Goal: Transaction & Acquisition: Book appointment/travel/reservation

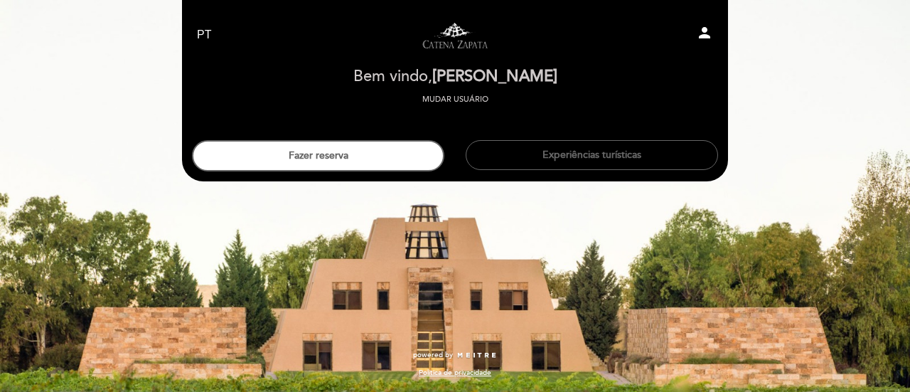
select select "pt"
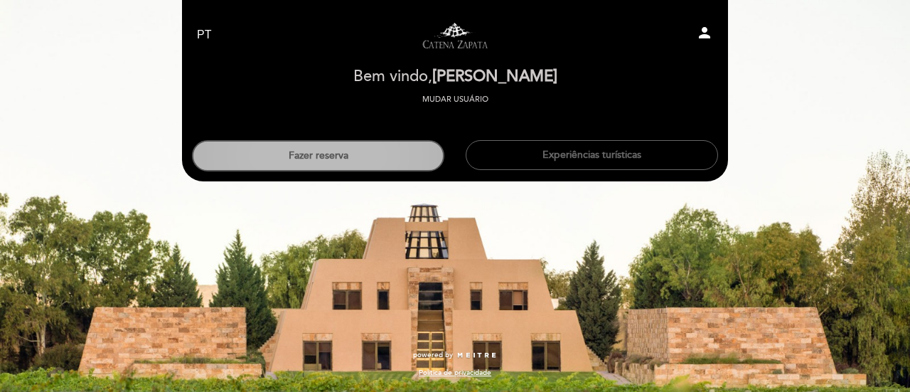
click at [338, 154] on button "Fazer reserva" at bounding box center [318, 155] width 252 height 31
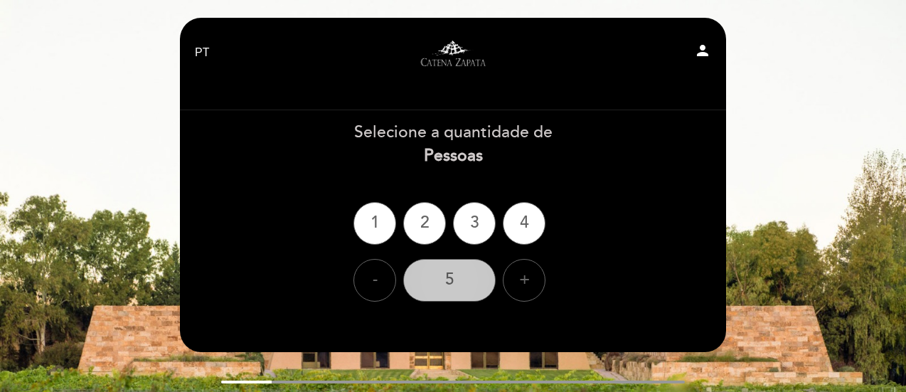
click at [461, 282] on div "5" at bounding box center [449, 280] width 92 height 43
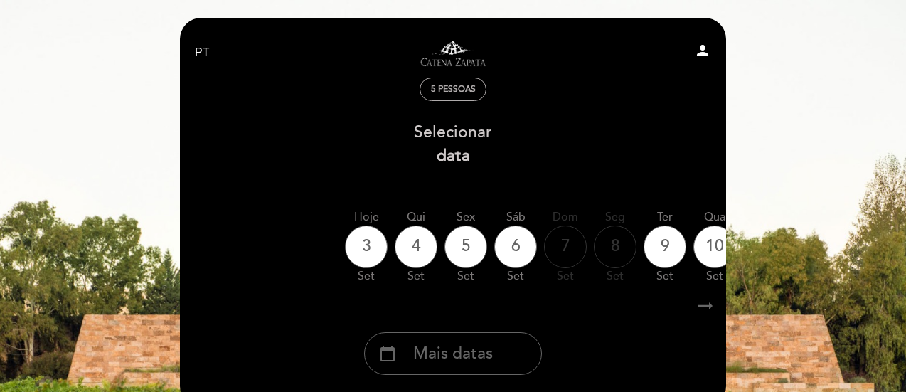
click at [459, 80] on div "5 pessoas" at bounding box center [452, 89] width 65 height 22
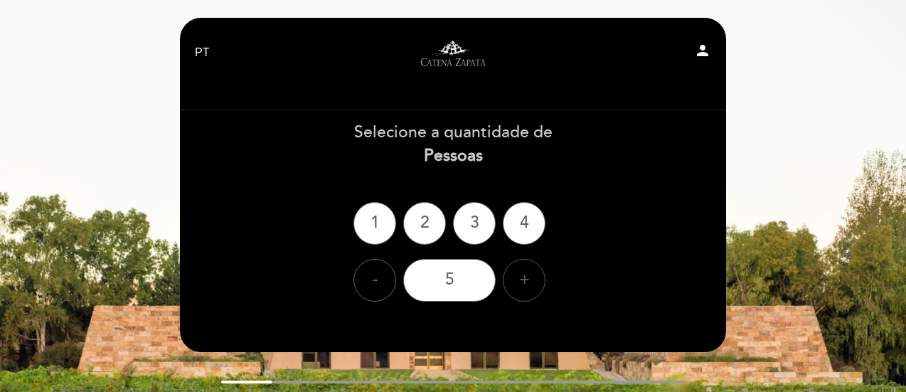
click at [522, 282] on div "+" at bounding box center [524, 280] width 43 height 43
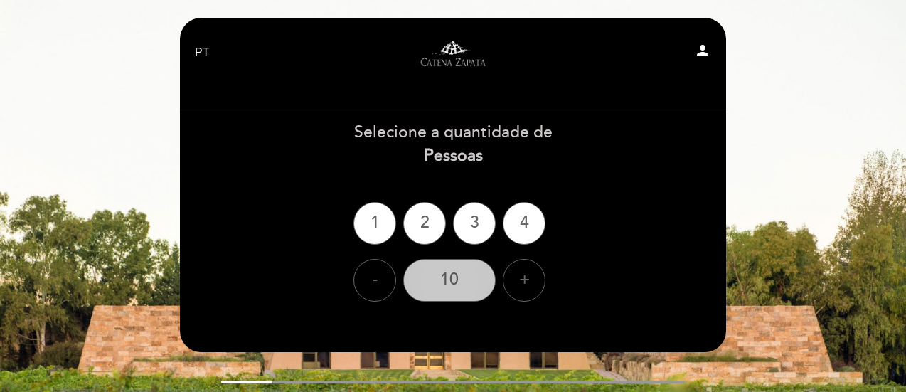
click at [469, 289] on div "10" at bounding box center [449, 280] width 92 height 43
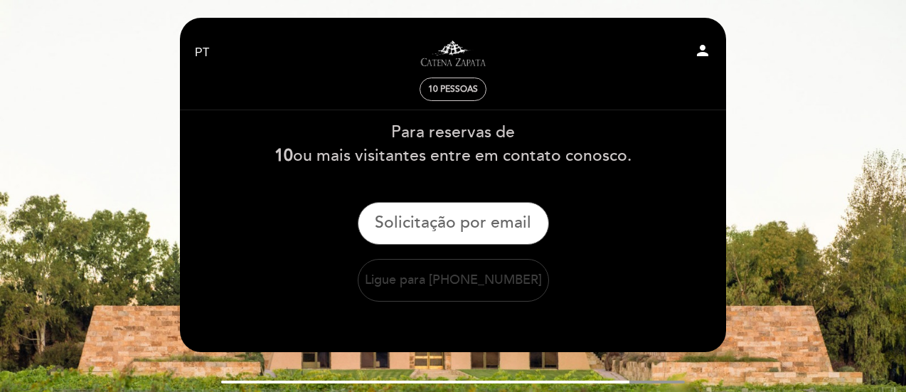
click at [703, 49] on icon "person" at bounding box center [702, 50] width 17 height 17
select select "pt"
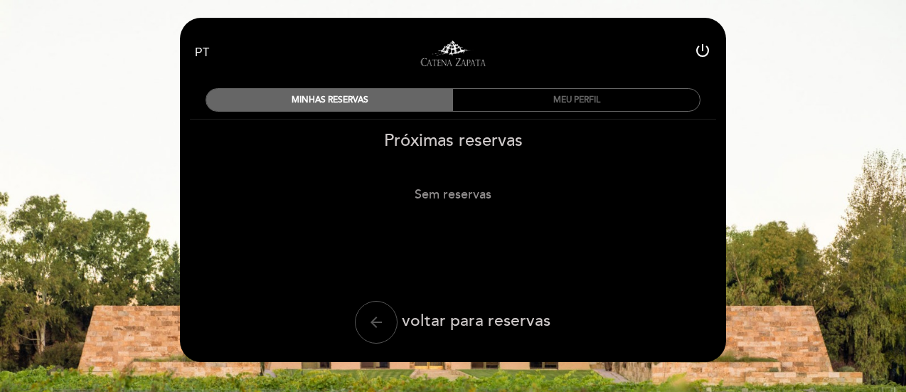
click at [377, 314] on icon "arrow_back" at bounding box center [376, 322] width 17 height 17
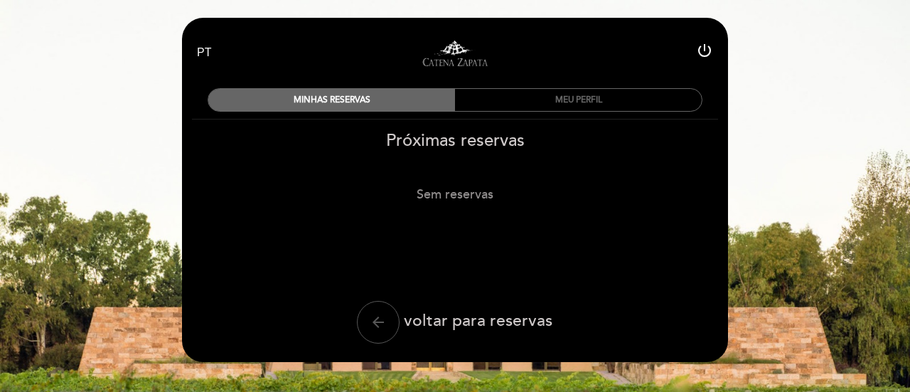
select select "pt"
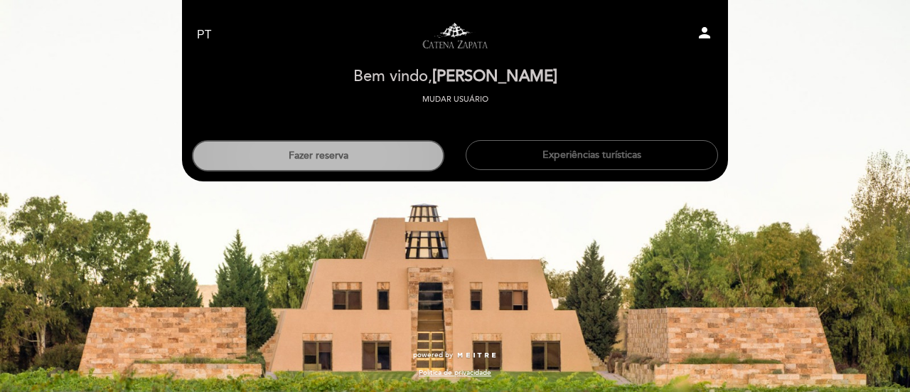
click at [358, 151] on button "Fazer reserva" at bounding box center [318, 155] width 252 height 31
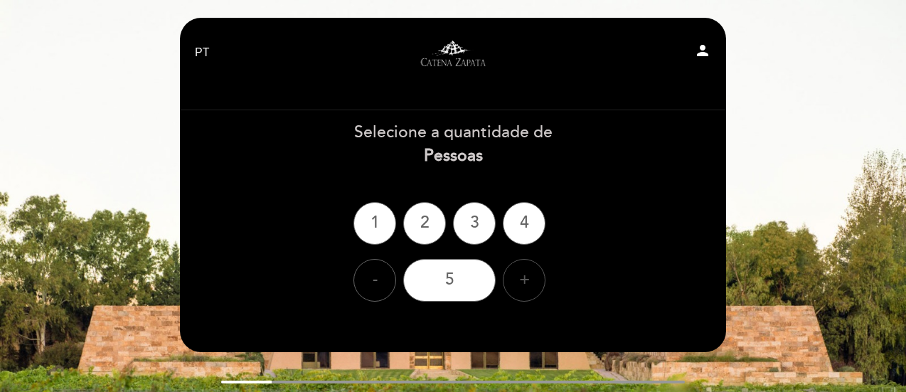
click at [528, 275] on div "+" at bounding box center [524, 280] width 43 height 43
click at [467, 281] on div "6" at bounding box center [449, 280] width 92 height 43
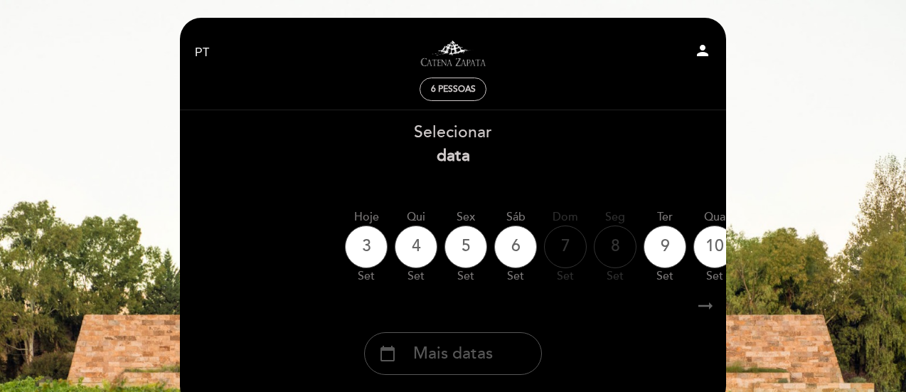
click at [484, 361] on span "Mais datas" at bounding box center [453, 353] width 80 height 23
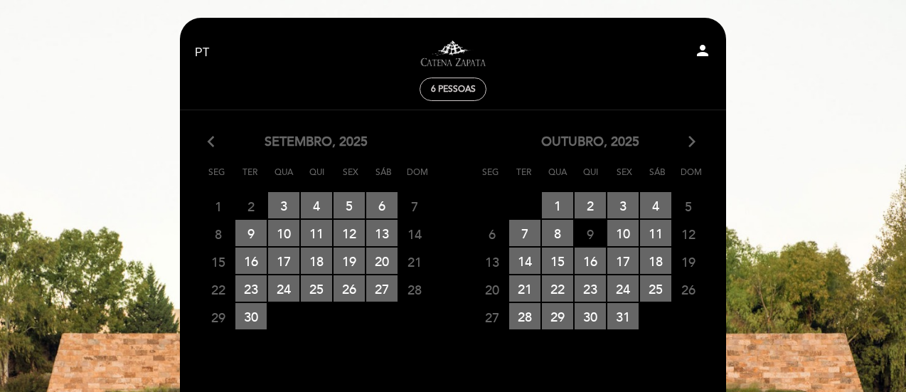
click at [689, 140] on icon "arrow_forward_ios" at bounding box center [692, 142] width 13 height 18
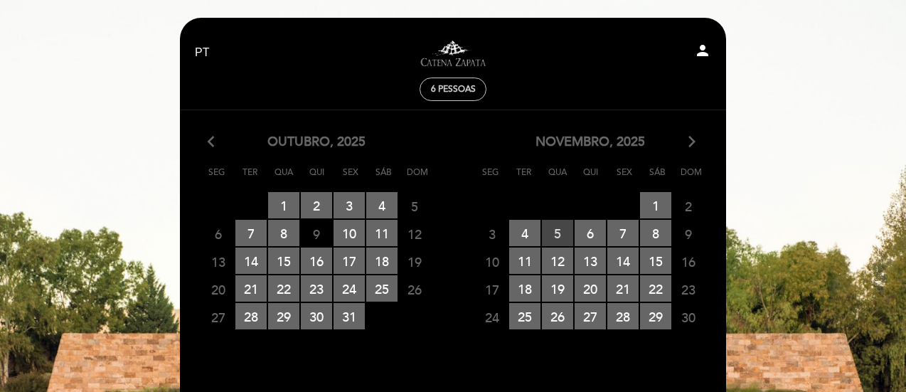
click at [558, 233] on span "5 RESERVAS DISPONÍVEIS" at bounding box center [557, 233] width 31 height 26
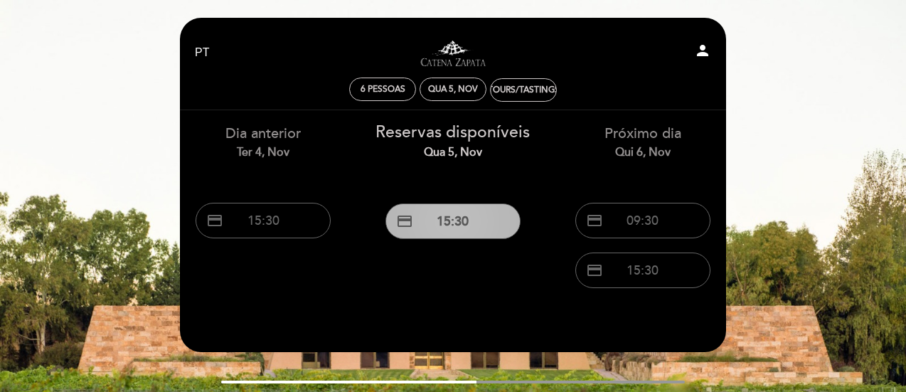
click at [460, 226] on button "credit_card 15:30" at bounding box center [452, 221] width 135 height 36
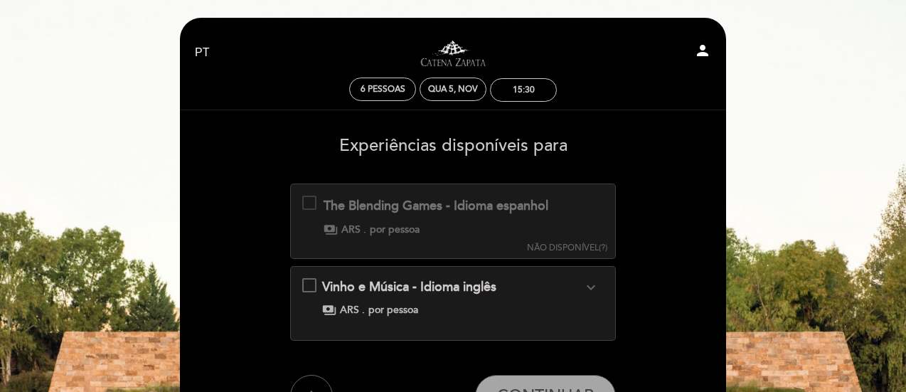
click at [312, 283] on div "Vinho e Música - Idioma inglês expand_more Venha descobrir um universo de sensa…" at bounding box center [453, 298] width 302 height 40
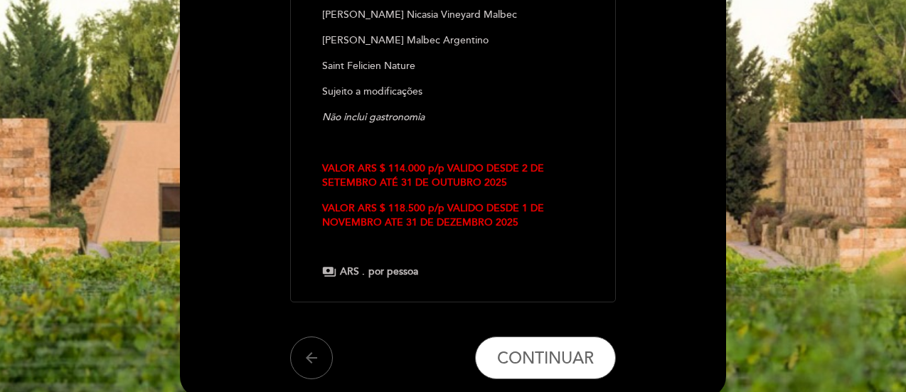
scroll to position [474, 0]
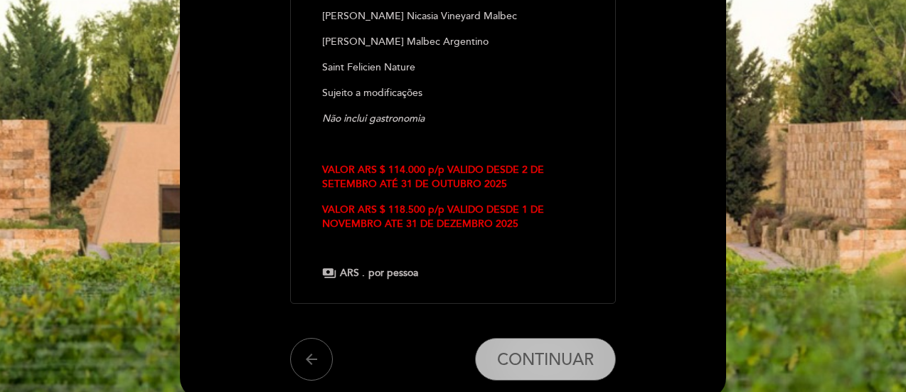
click at [579, 358] on span "CONTINUAR" at bounding box center [545, 360] width 97 height 20
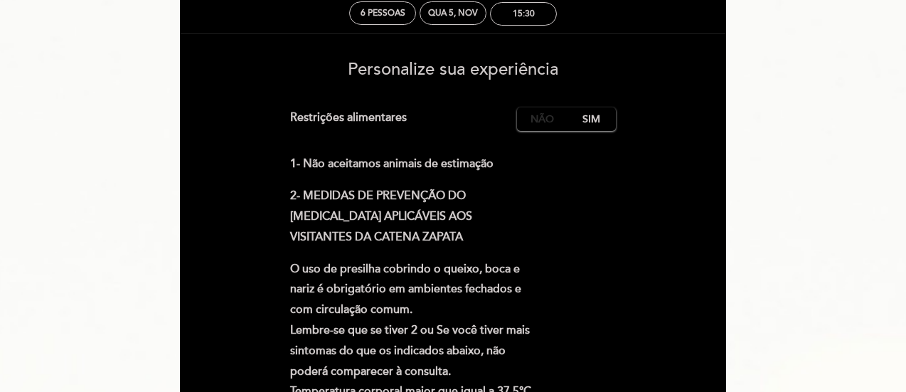
click at [538, 117] on label "Não" at bounding box center [542, 118] width 50 height 23
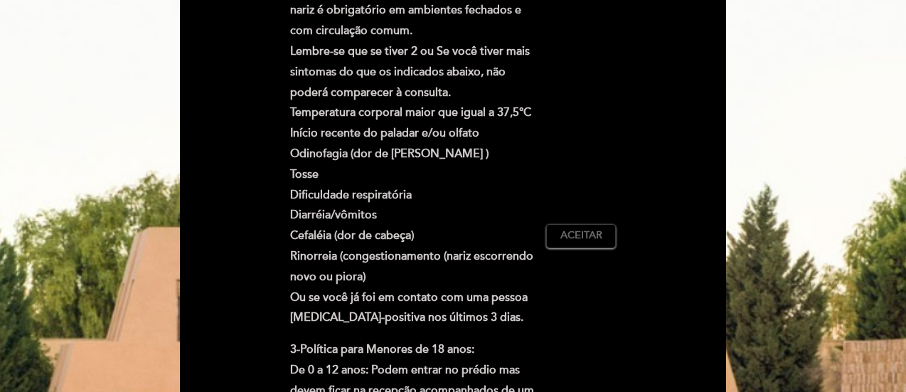
scroll to position [351, 0]
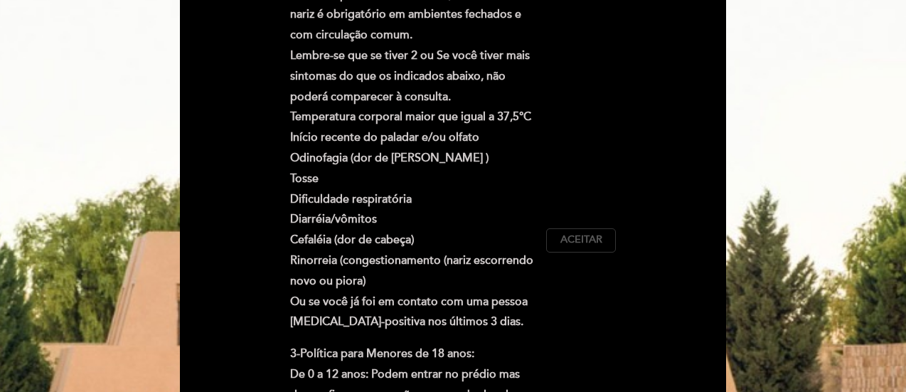
click at [569, 240] on span "Aceitar" at bounding box center [581, 240] width 42 height 15
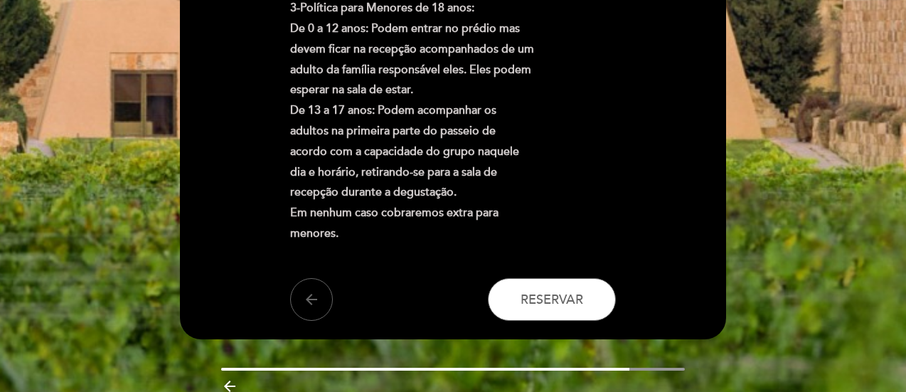
scroll to position [698, 0]
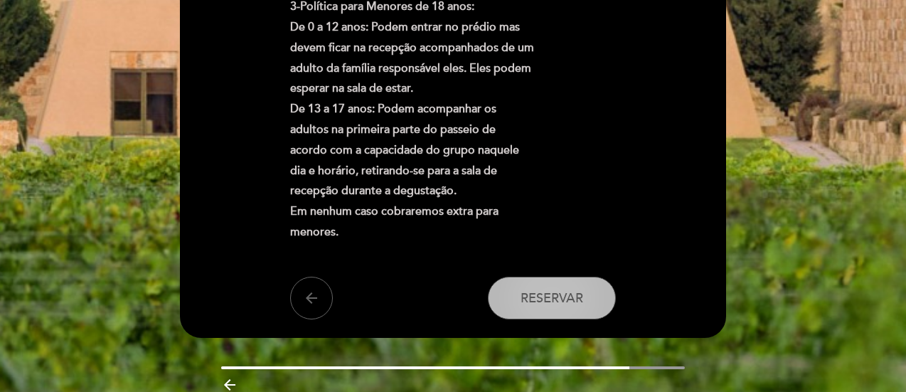
click at [572, 302] on span "Reservar" at bounding box center [552, 298] width 63 height 16
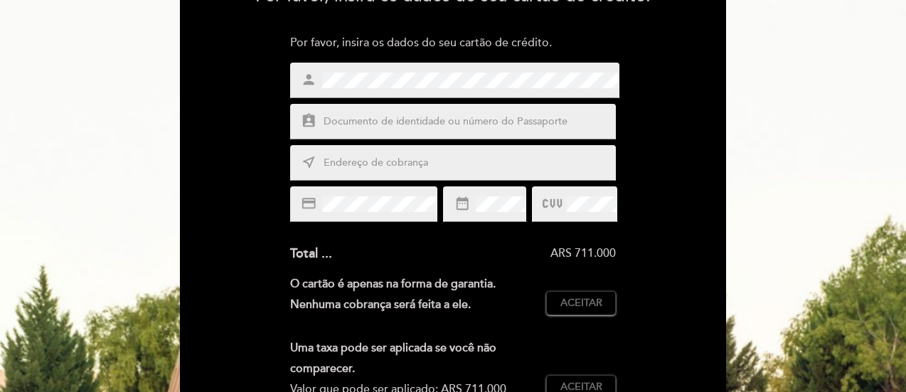
scroll to position [193, 0]
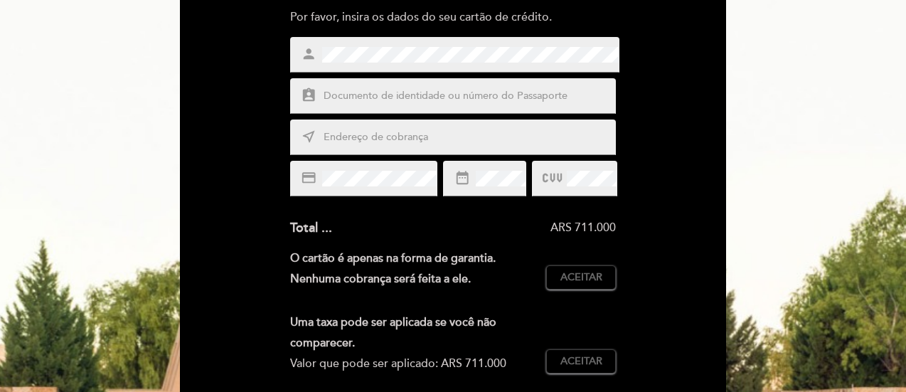
click at [380, 90] on input "text" at bounding box center [470, 96] width 296 height 16
type input "1956484"
click at [368, 132] on input "text" at bounding box center [470, 137] width 296 height 16
click at [388, 140] on input "text" at bounding box center [470, 137] width 296 height 16
type input "q"
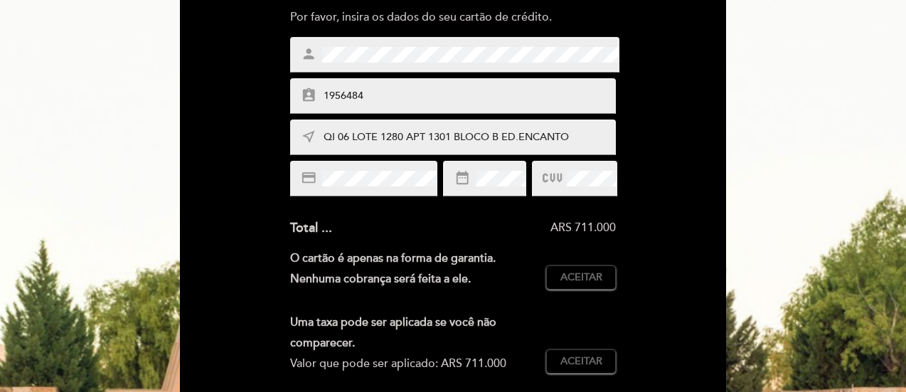
type input "QI 06 LOTE 1280 APT 1301 BLOCO B ED.ENCANTO"
click at [596, 270] on span "Aceitar" at bounding box center [581, 277] width 42 height 15
click at [579, 354] on span "Aceitar" at bounding box center [581, 361] width 42 height 15
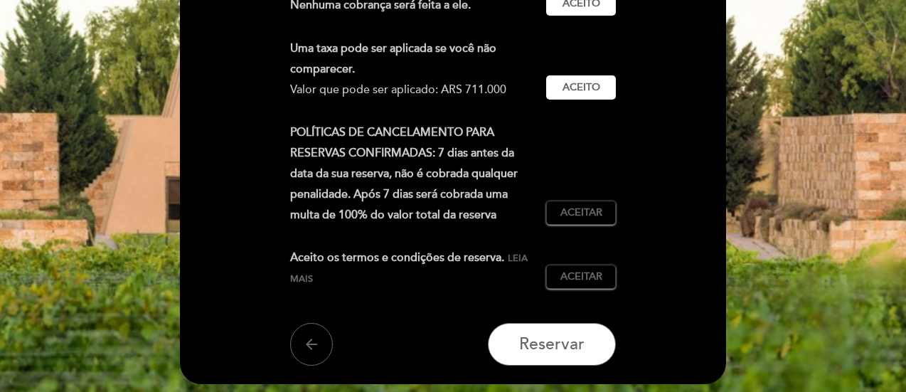
scroll to position [487, 0]
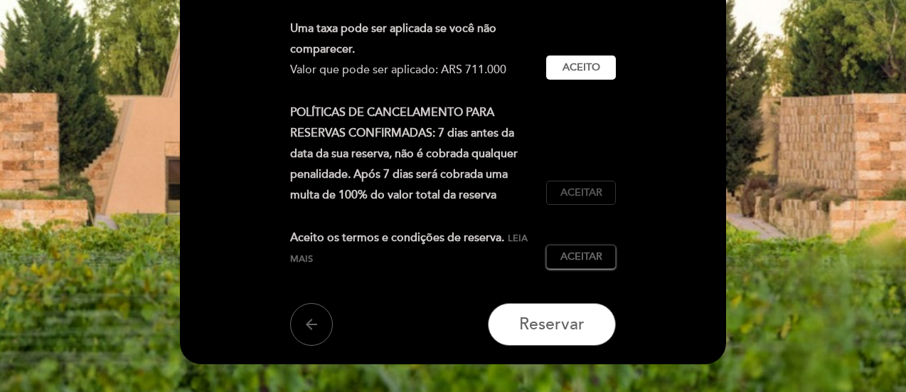
click at [590, 196] on span "Aceitar" at bounding box center [581, 193] width 42 height 15
click at [583, 260] on span "Aceitar" at bounding box center [581, 257] width 42 height 15
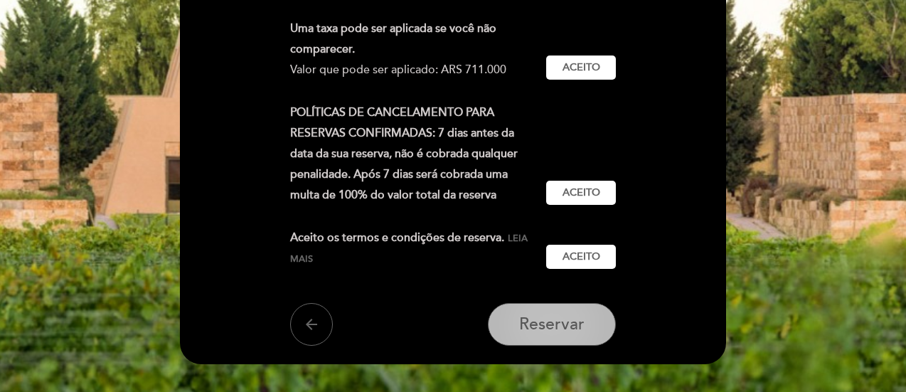
click at [577, 321] on span "Reservar" at bounding box center [551, 324] width 65 height 20
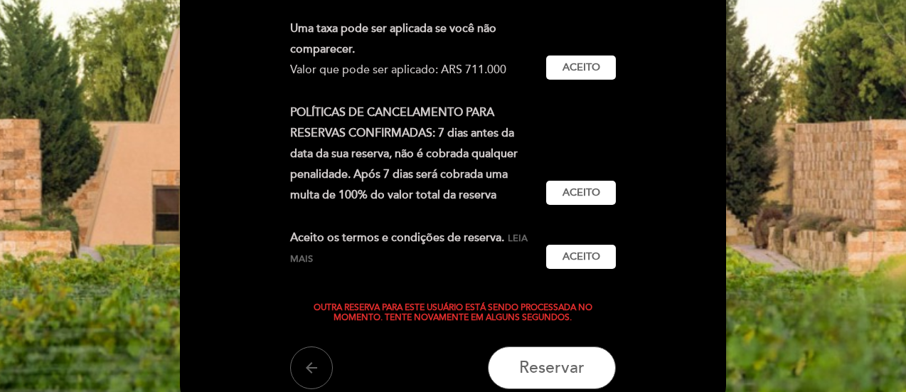
scroll to position [1, 0]
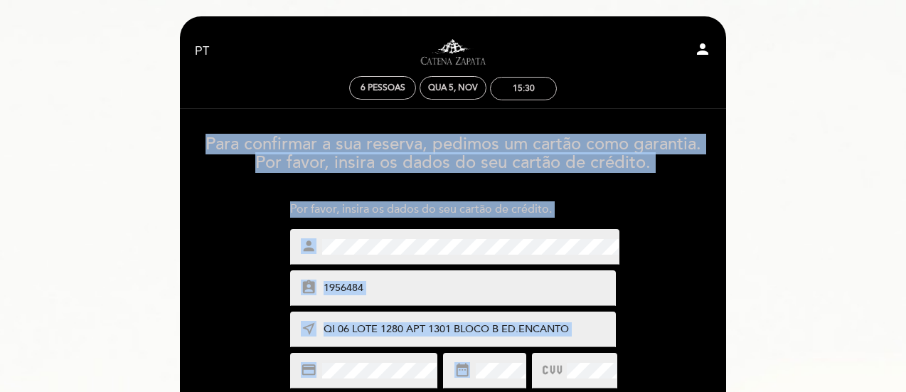
drag, startPoint x: 901, startPoint y: 82, endPoint x: 909, endPoint y: 159, distance: 76.5
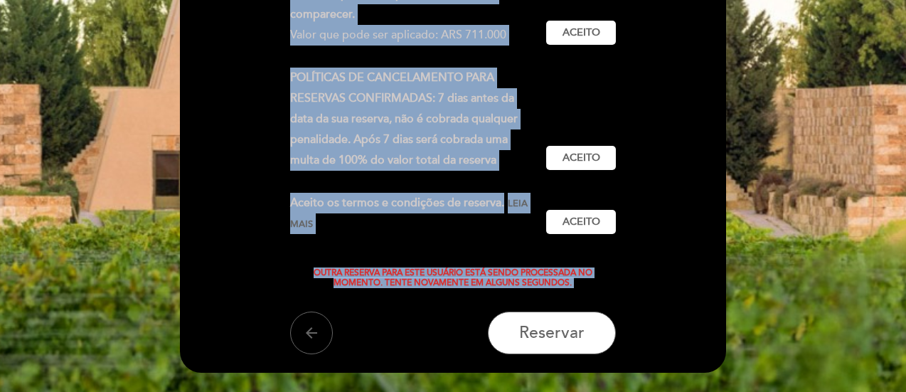
scroll to position [545, 0]
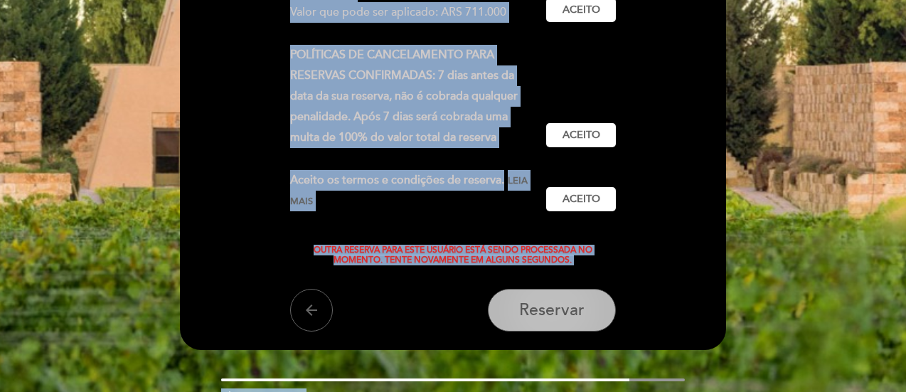
click at [567, 315] on span "Reservar" at bounding box center [551, 310] width 65 height 20
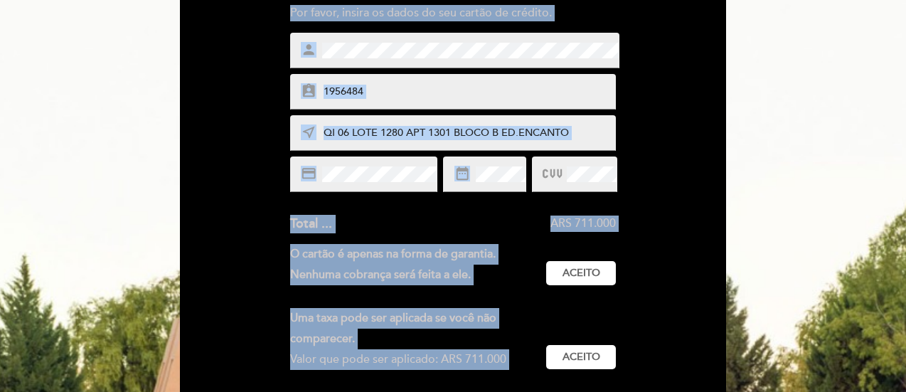
scroll to position [174, 0]
